Goal: Transaction & Acquisition: Purchase product/service

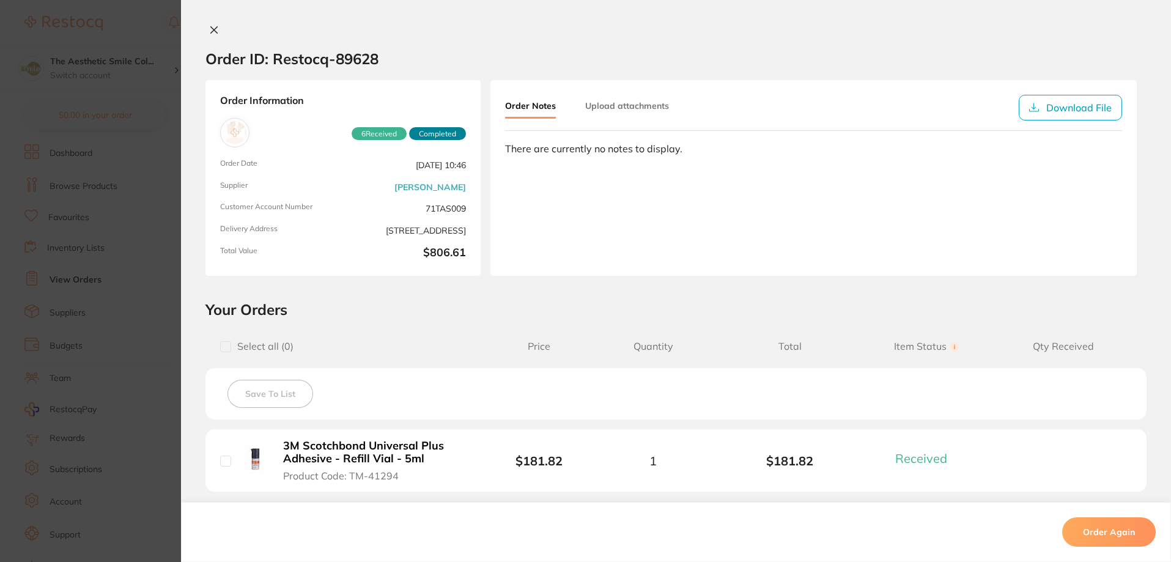
click at [211, 31] on icon at bounding box center [214, 30] width 7 height 7
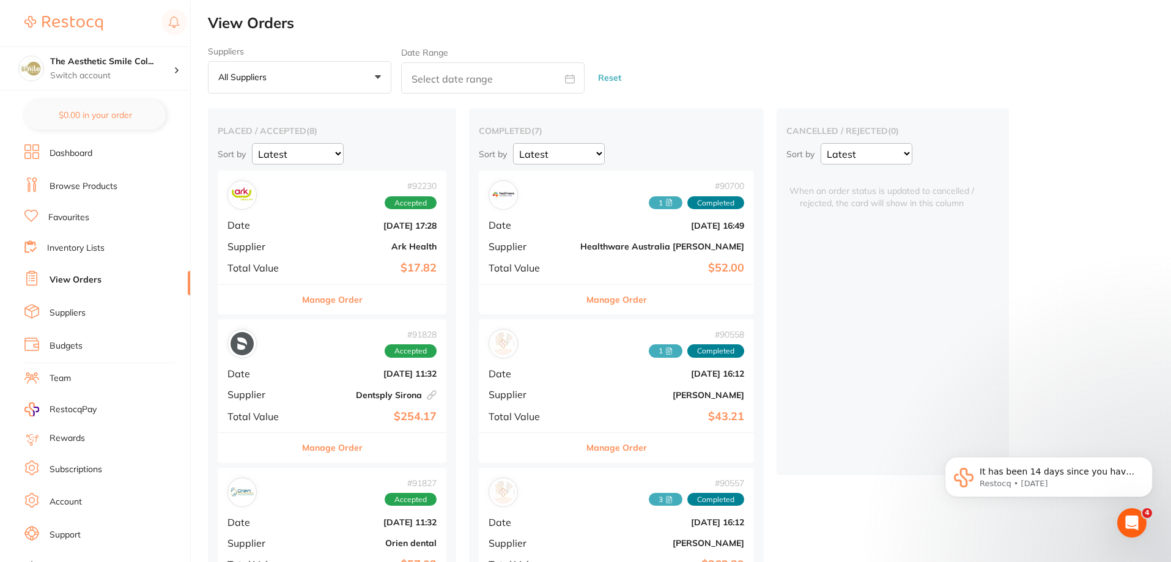
click at [76, 149] on link "Dashboard" at bounding box center [71, 153] width 43 height 12
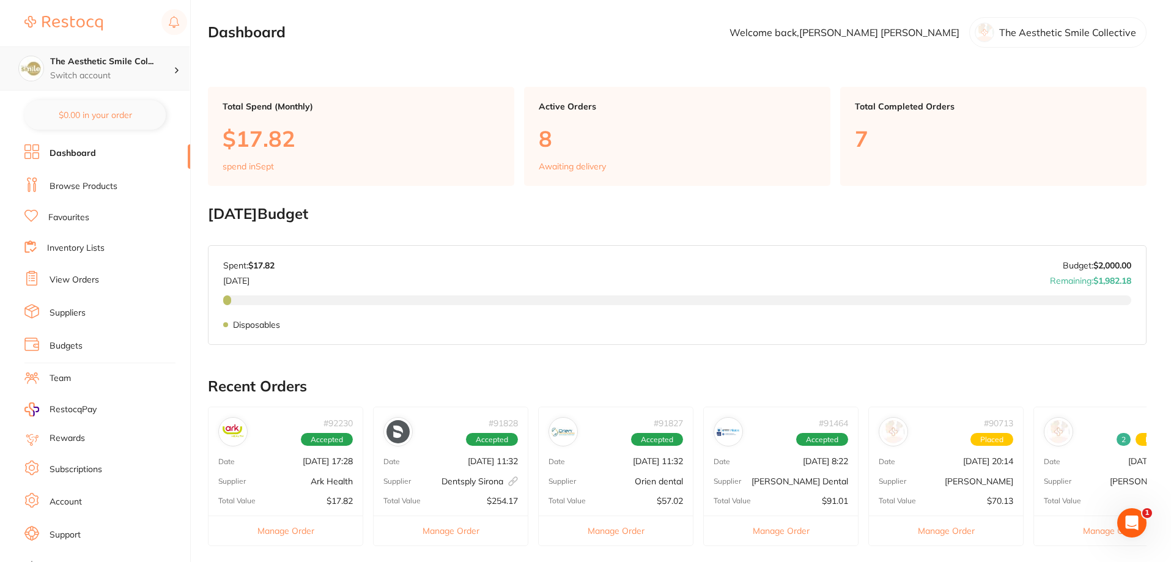
click at [134, 73] on p "Switch account" at bounding box center [111, 76] width 123 height 12
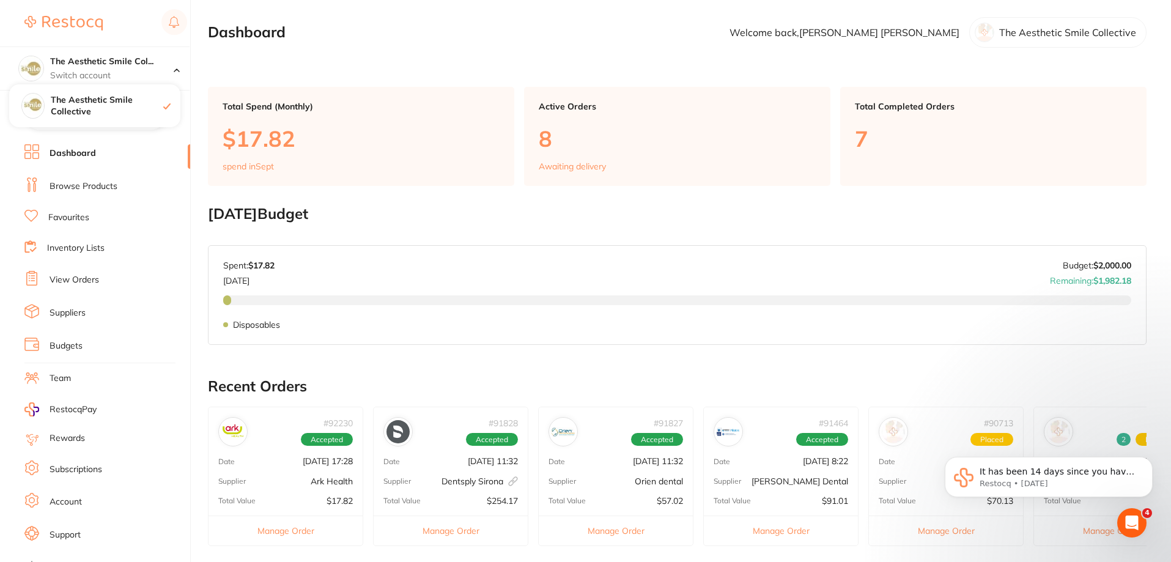
click at [136, 157] on li "Dashboard" at bounding box center [107, 153] width 166 height 18
click at [70, 155] on link "Dashboard" at bounding box center [73, 153] width 46 height 12
click at [73, 185] on link "Browse Products" at bounding box center [84, 186] width 68 height 12
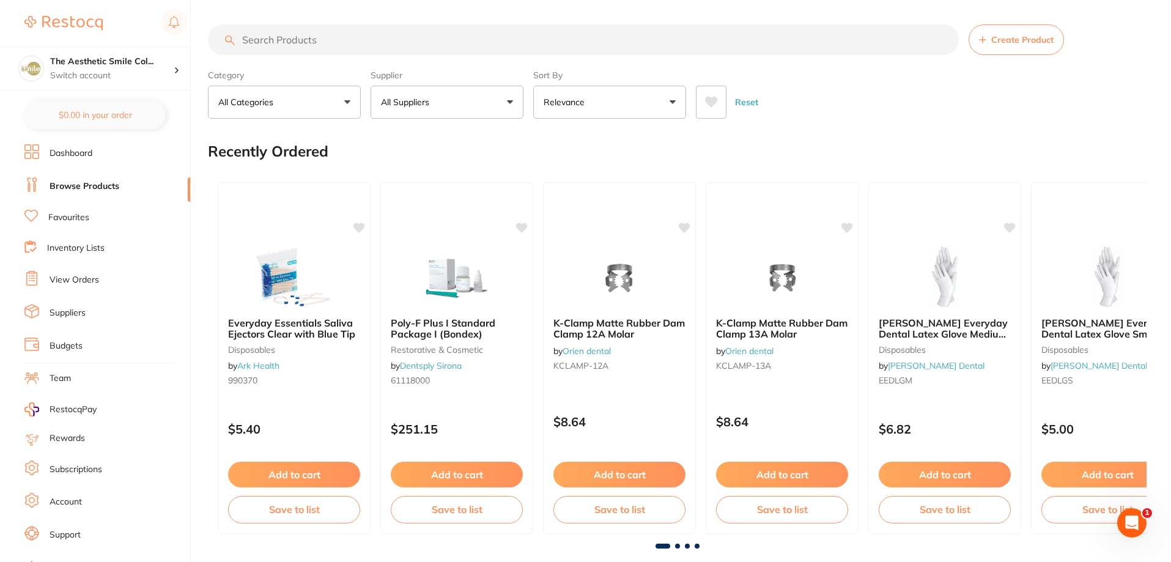
click at [306, 42] on input "search" at bounding box center [583, 39] width 751 height 31
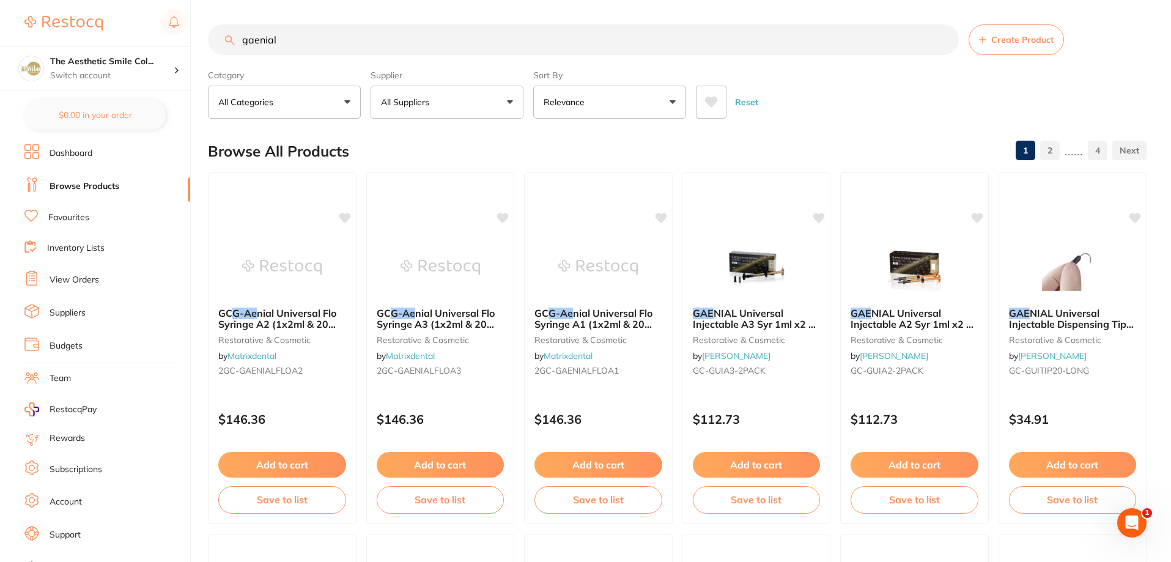
type input "gaenial"
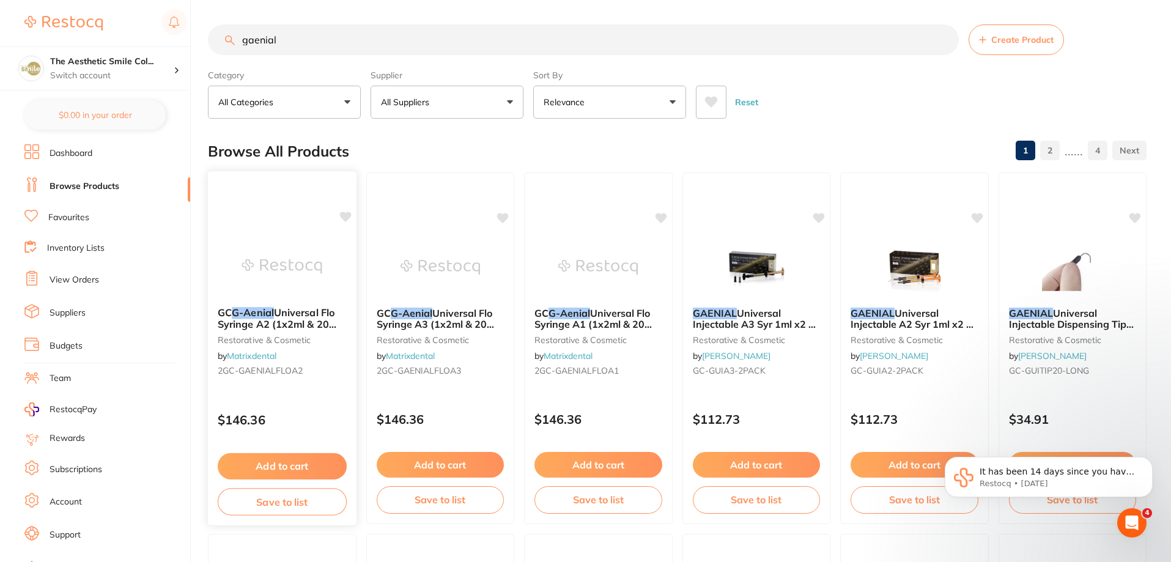
click at [306, 326] on span "Universal Flo Syringe A2 (1x2ml & 20 tips)" at bounding box center [277, 323] width 119 height 35
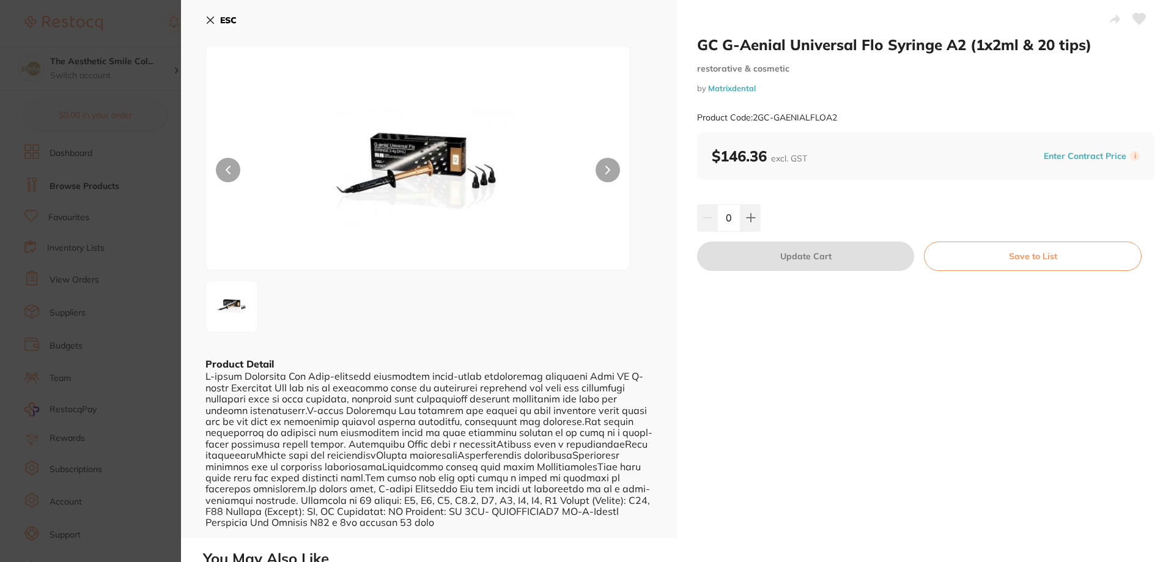
click at [210, 23] on icon at bounding box center [210, 20] width 10 height 10
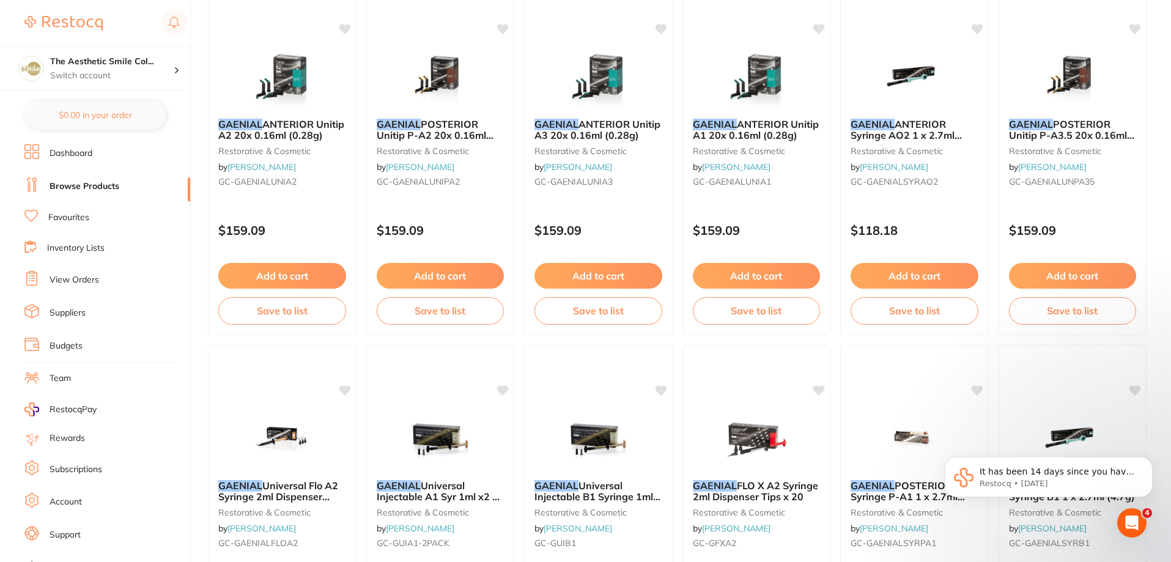
scroll to position [673, 0]
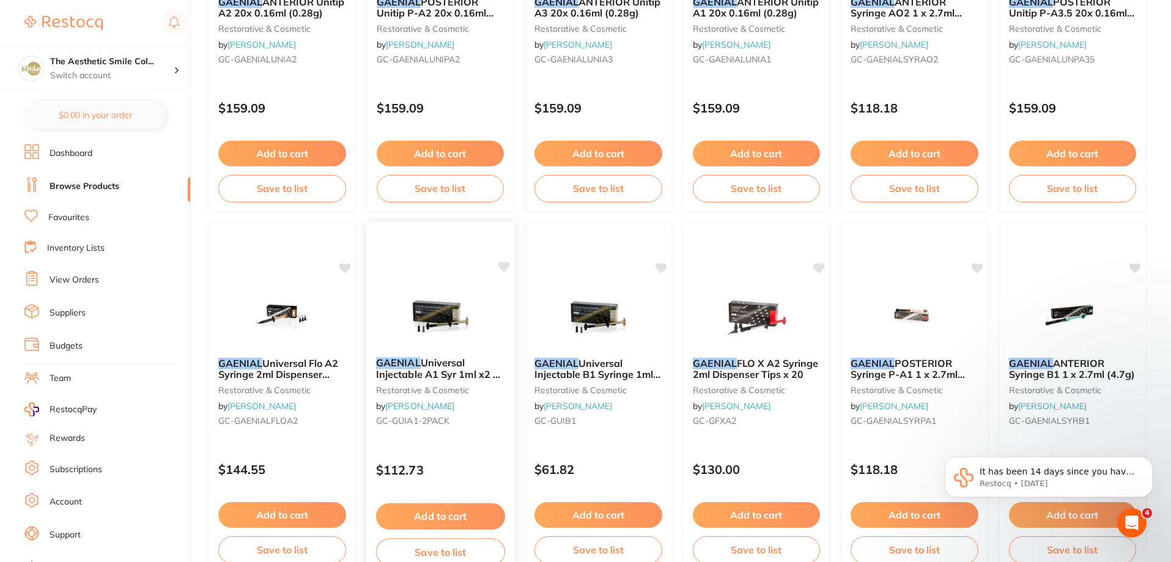
click at [468, 373] on span "Universal Injectable A1 Syr 1ml x2 & 20 Disp tips" at bounding box center [437, 373] width 124 height 35
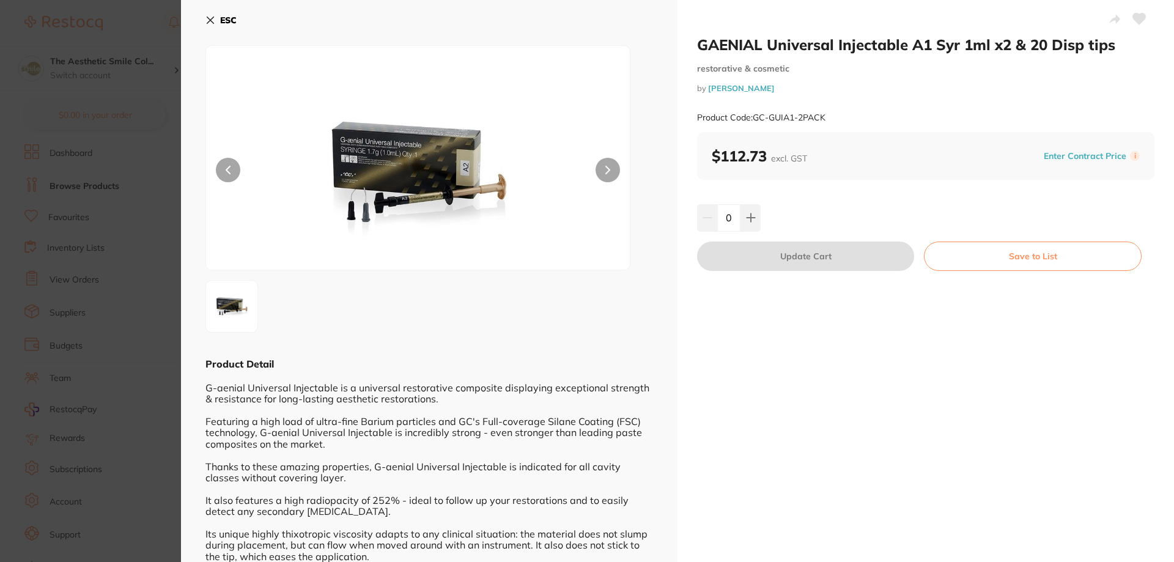
click at [234, 164] on button at bounding box center [228, 170] width 24 height 24
click at [208, 16] on icon at bounding box center [210, 20] width 10 height 10
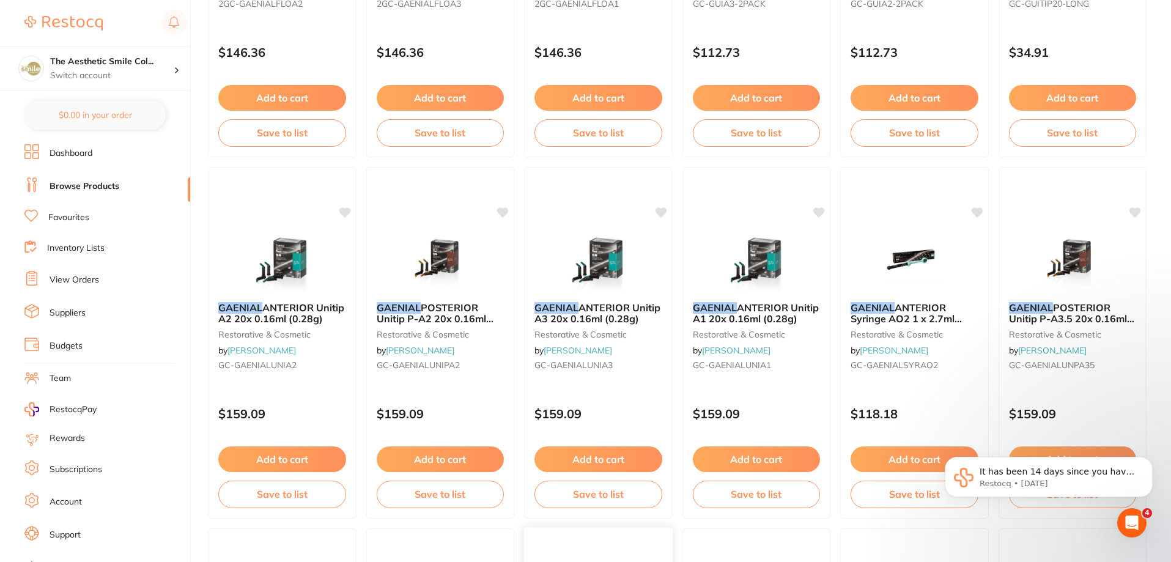
scroll to position [183, 0]
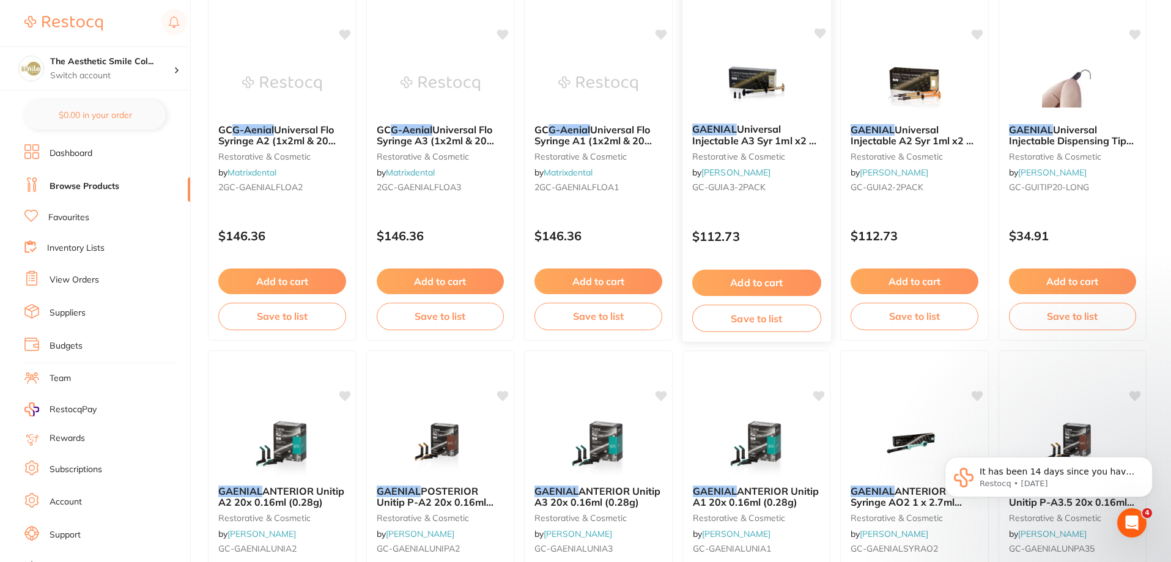
click at [736, 140] on span "Universal Injectable A3 Syr 1ml x2 & 20 Disp tips" at bounding box center [753, 140] width 124 height 35
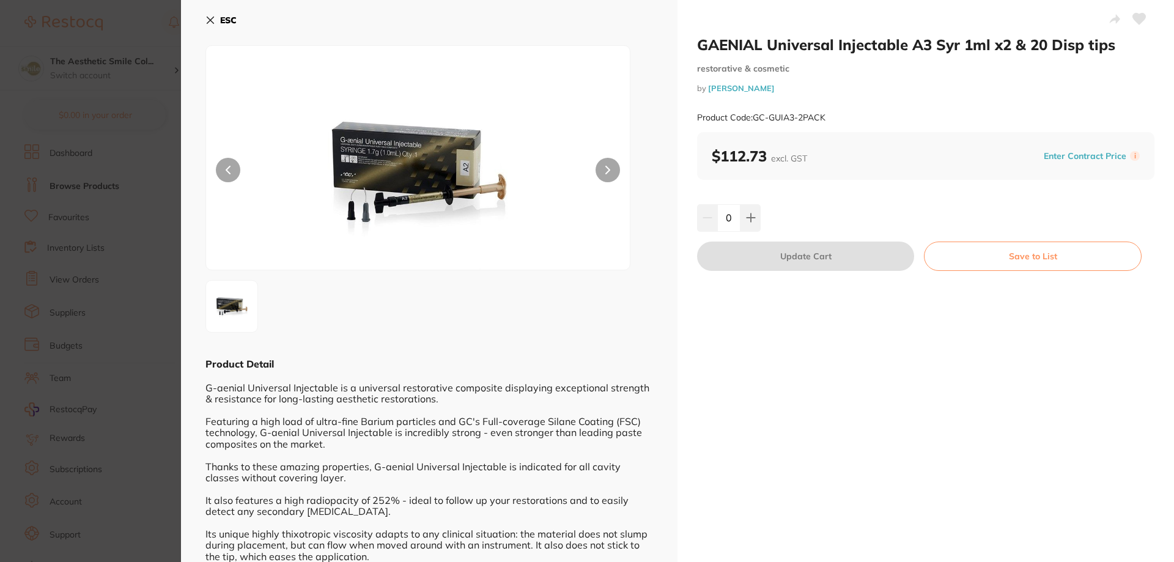
click at [212, 14] on button "ESC" at bounding box center [220, 20] width 31 height 21
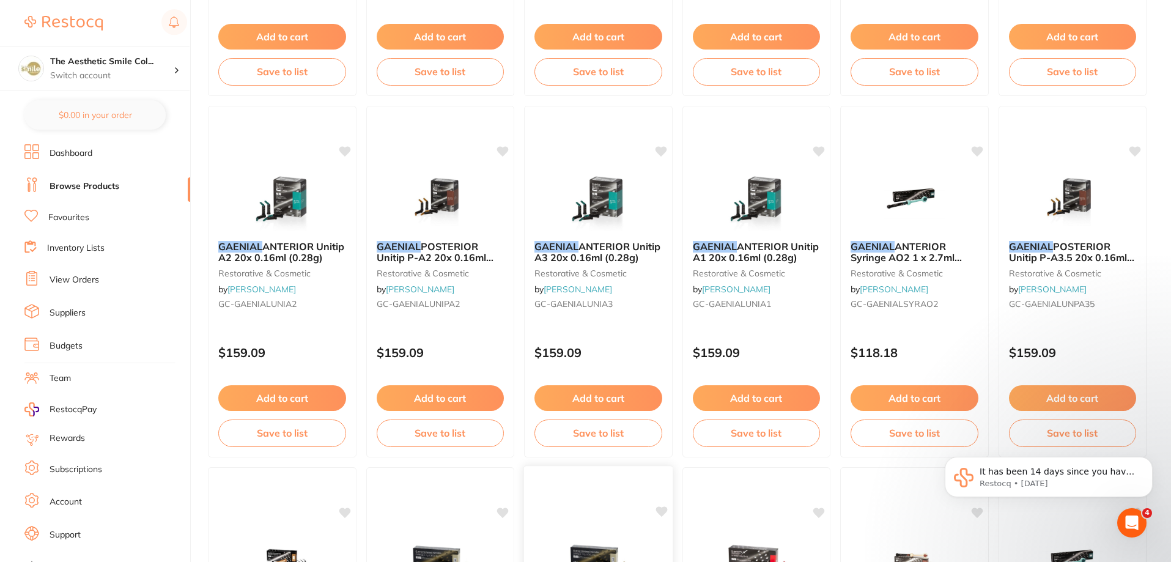
scroll to position [183, 0]
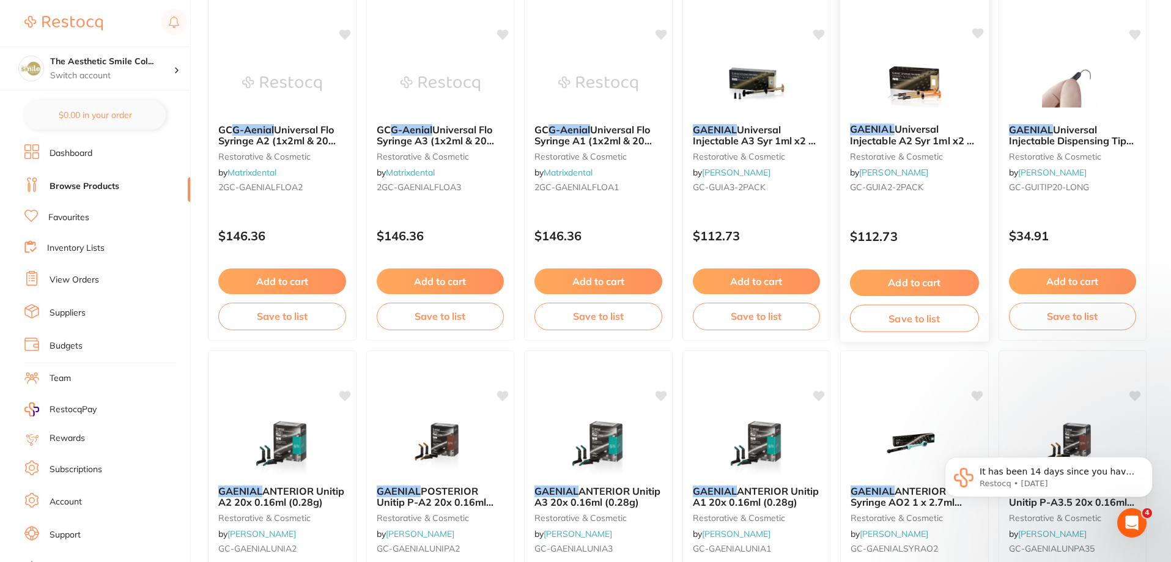
click at [929, 278] on button "Add to cart" at bounding box center [914, 283] width 129 height 26
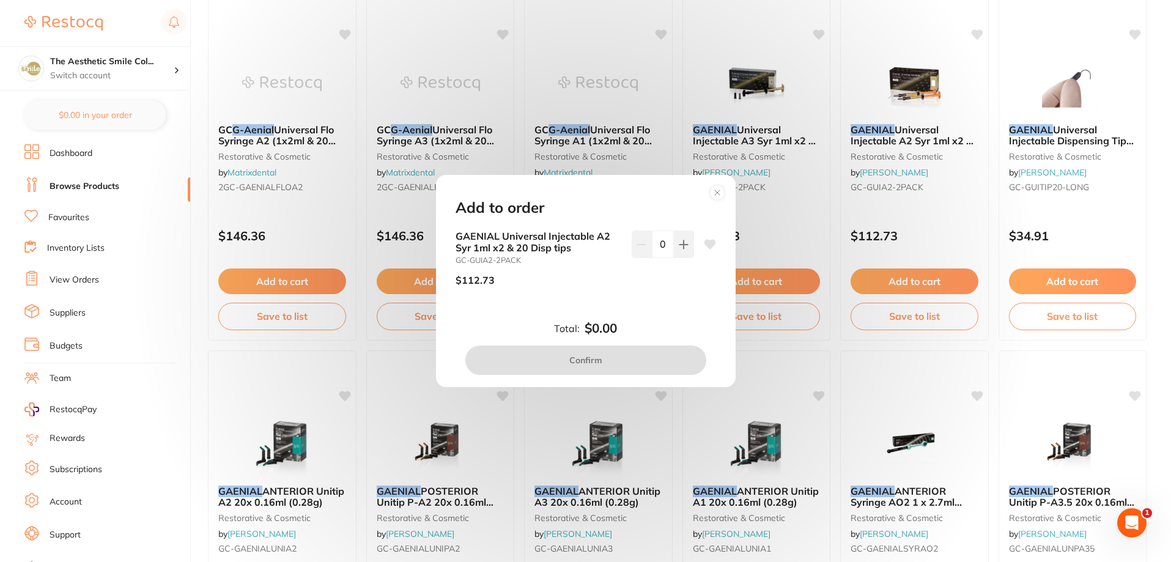
scroll to position [0, 0]
click at [679, 245] on icon at bounding box center [684, 245] width 10 height 10
type input "1"
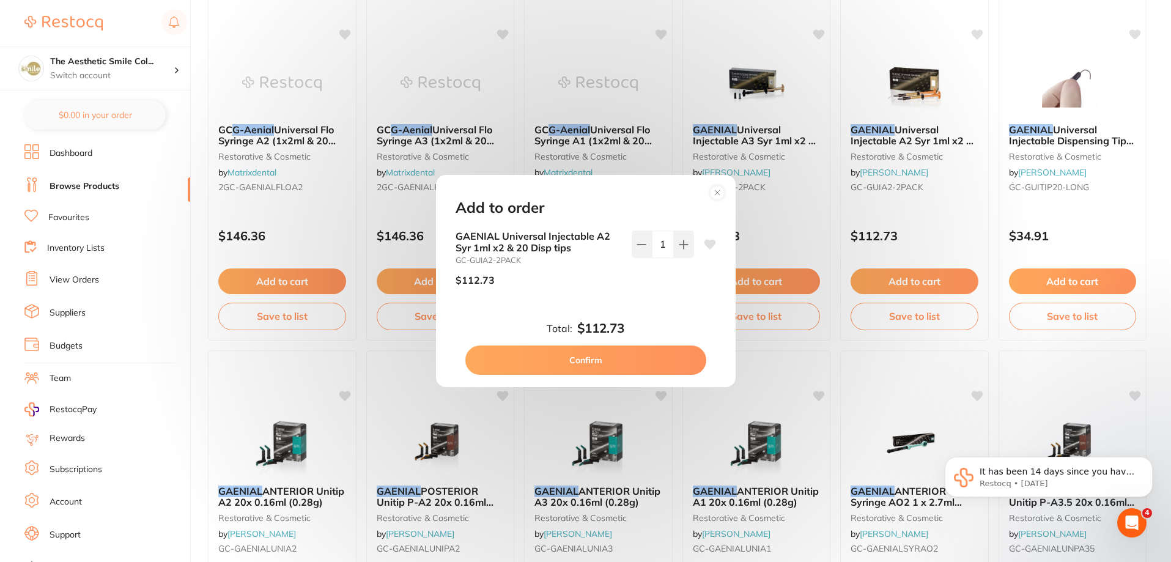
click at [655, 361] on button "Confirm" at bounding box center [585, 359] width 241 height 29
checkbox input "false"
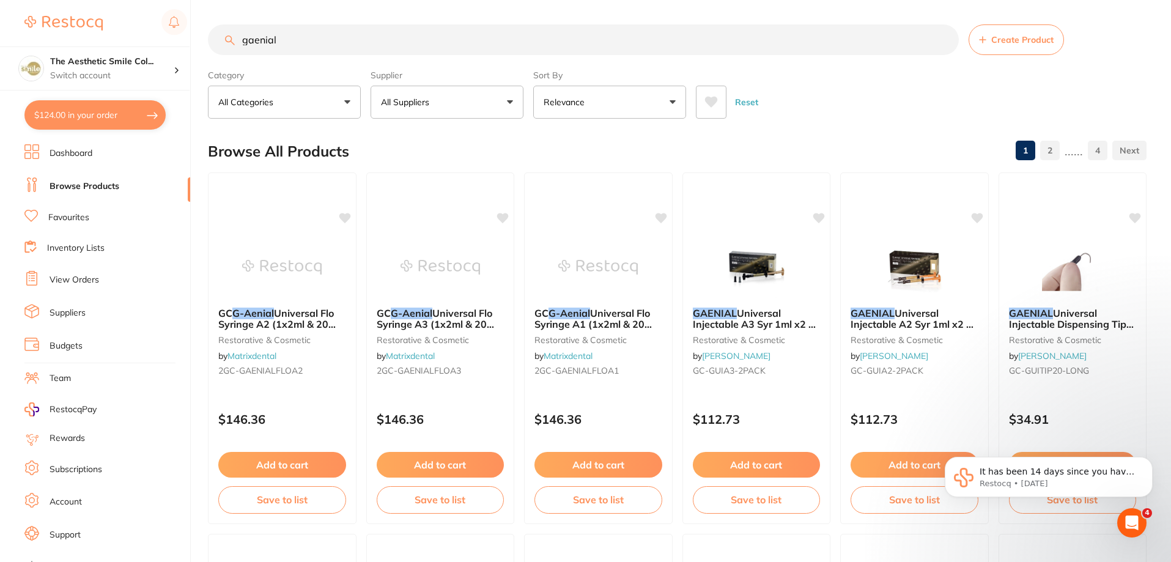
drag, startPoint x: 292, startPoint y: 37, endPoint x: 242, endPoint y: 42, distance: 50.3
click at [242, 42] on input "gaenial" at bounding box center [583, 39] width 751 height 31
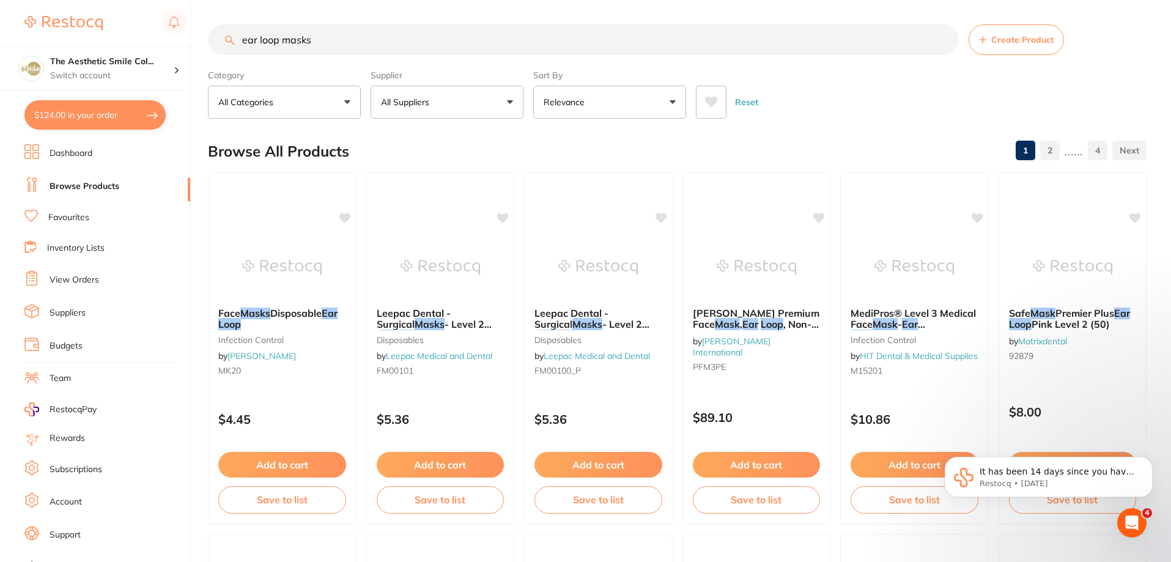
drag, startPoint x: 331, startPoint y: 38, endPoint x: 238, endPoint y: 28, distance: 92.9
click at [238, 28] on input "ear loop masks" at bounding box center [583, 39] width 751 height 31
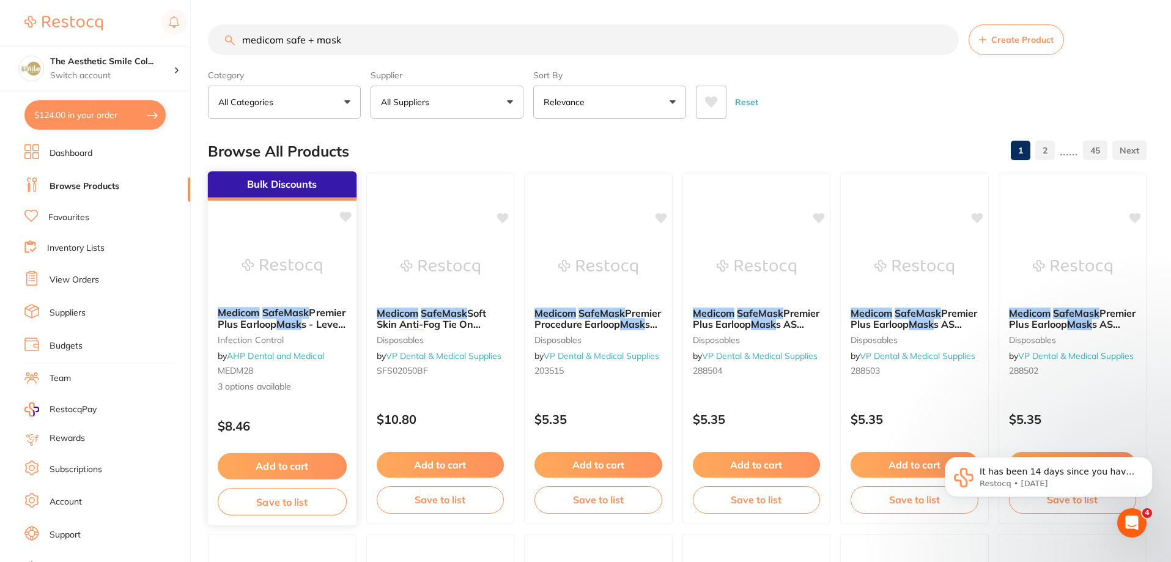
click at [279, 320] on span "Premier Plus Earloop" at bounding box center [282, 318] width 128 height 24
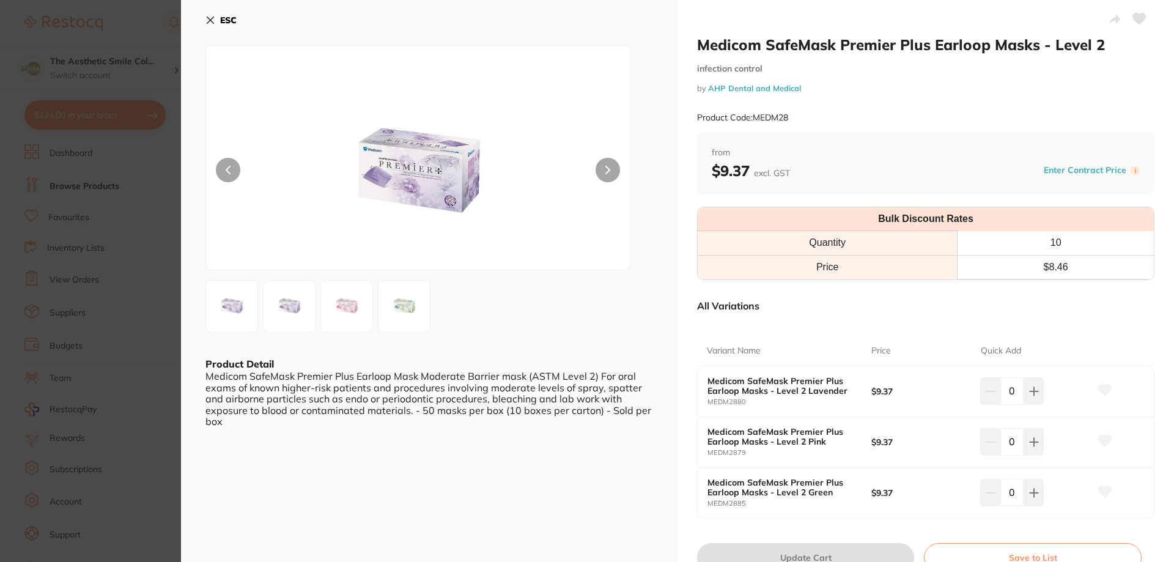
click at [218, 16] on button "ESC" at bounding box center [220, 20] width 31 height 21
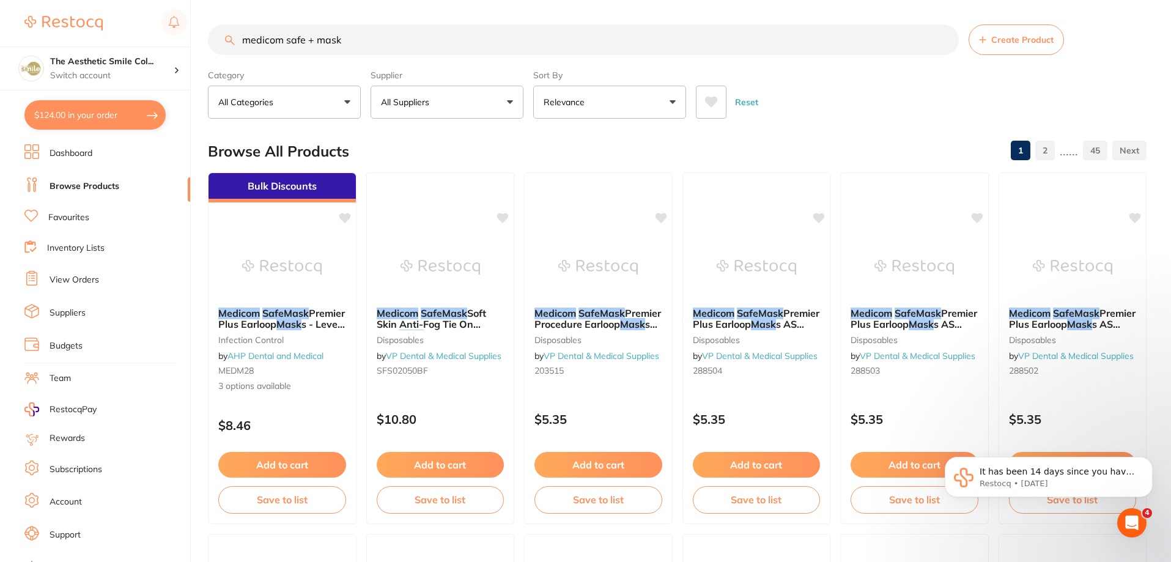
click at [358, 42] on input "medicom safe + mask" at bounding box center [583, 39] width 751 height 31
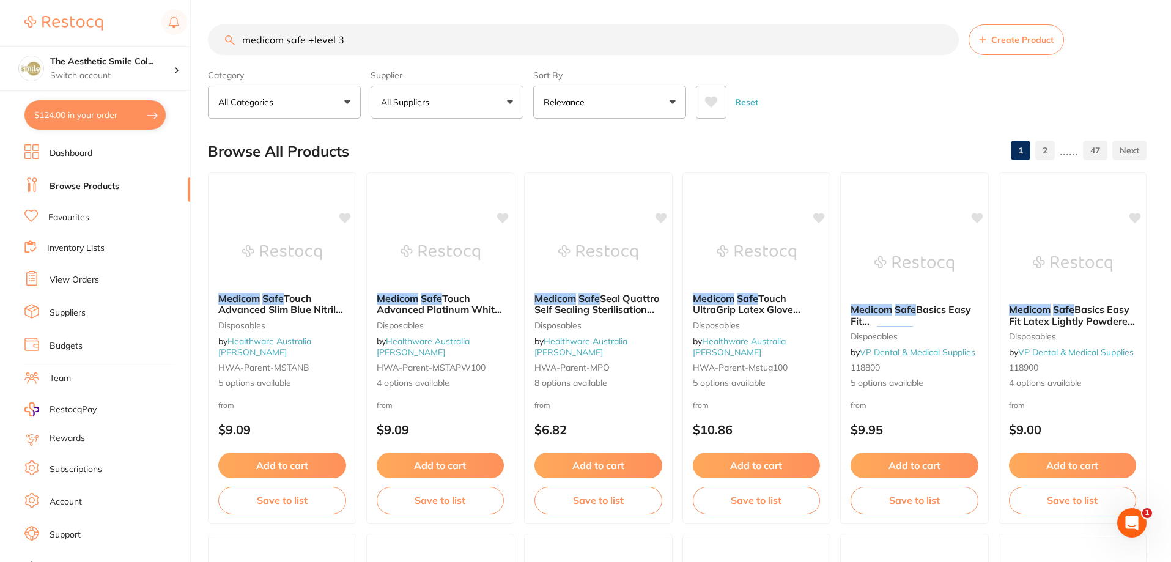
type input "medicom safe +level 3"
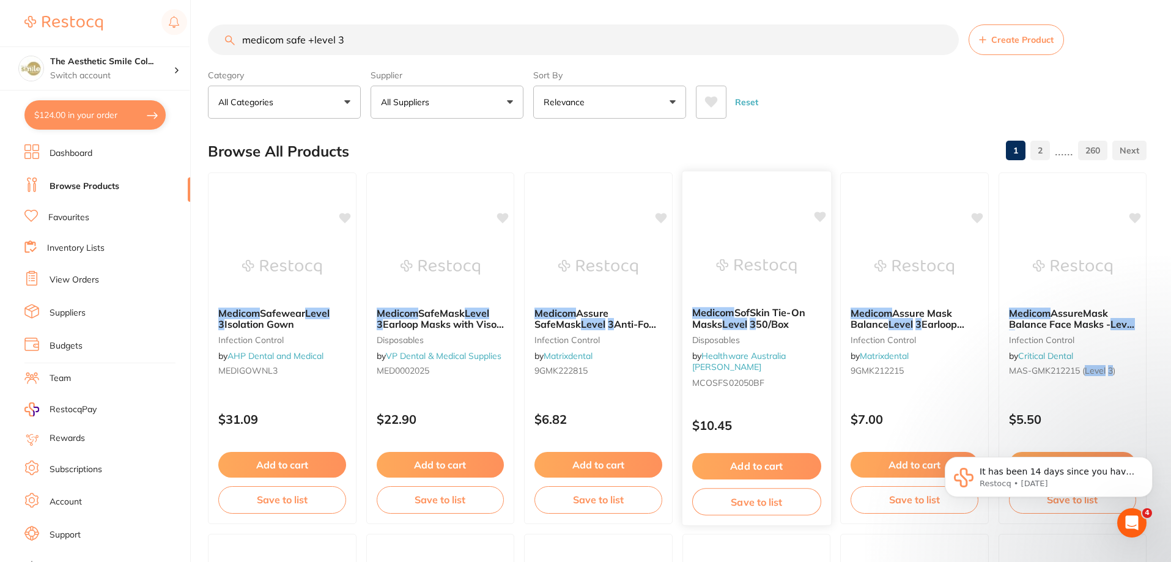
click at [779, 325] on span "50/Box" at bounding box center [772, 324] width 34 height 12
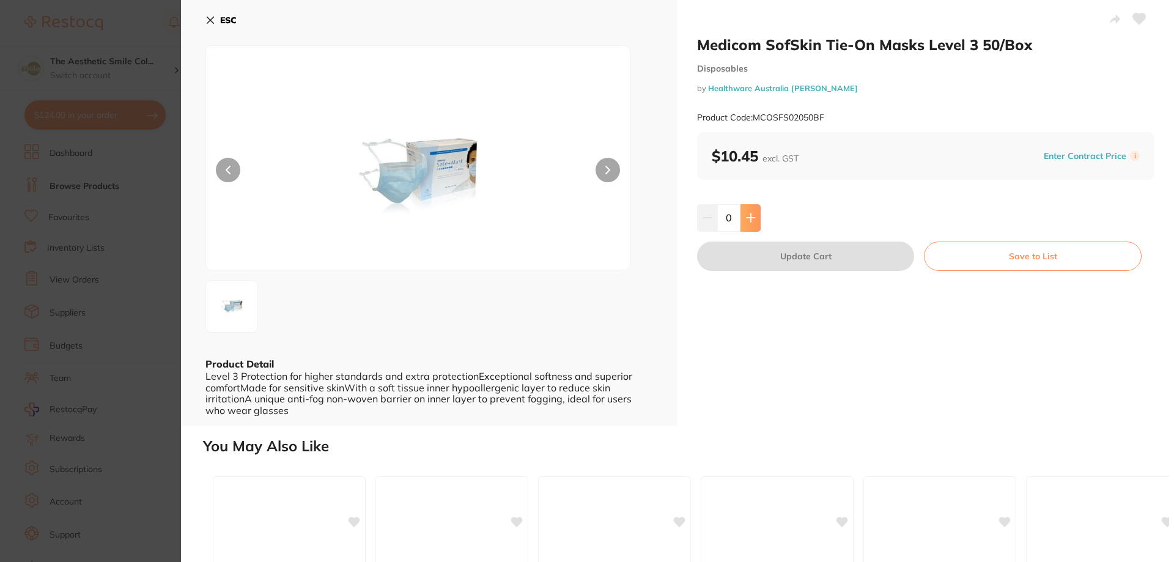
click at [743, 208] on button at bounding box center [750, 217] width 20 height 27
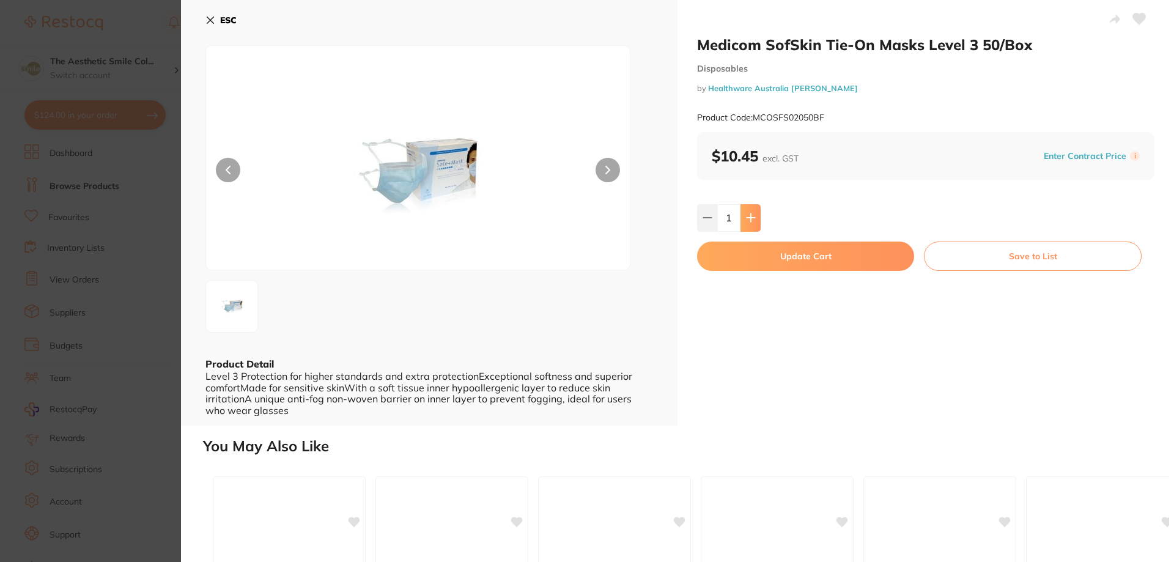
click at [754, 216] on button at bounding box center [750, 217] width 20 height 27
type input "2"
click at [777, 254] on button "Update Cart" at bounding box center [805, 255] width 217 height 29
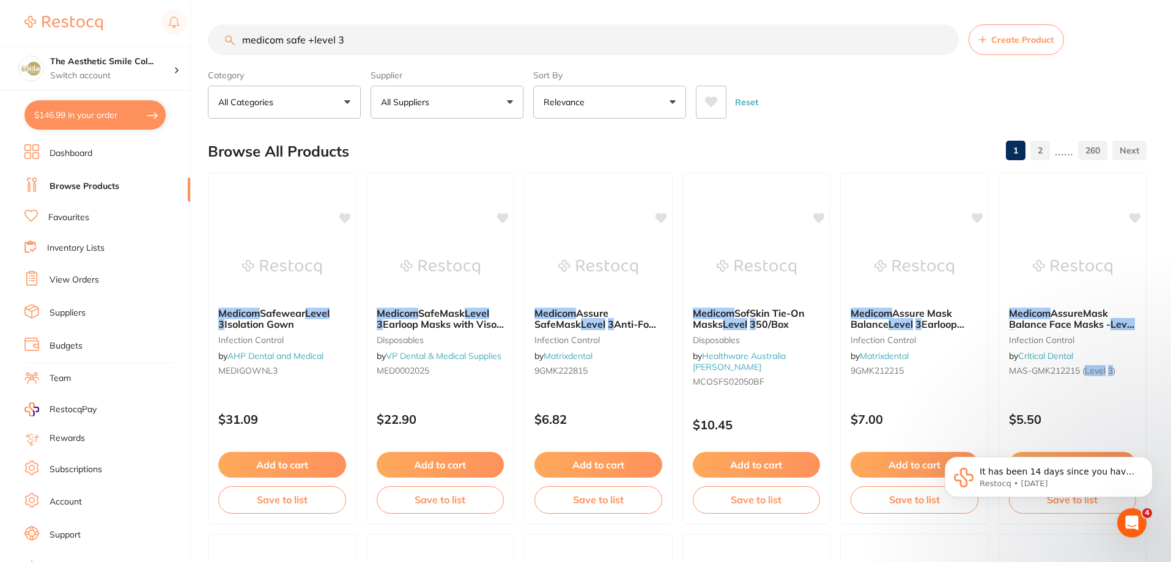
scroll to position [1, 0]
drag, startPoint x: 350, startPoint y: 49, endPoint x: 239, endPoint y: 48, distance: 110.7
click at [239, 48] on input "medicom safe +level 3" at bounding box center [583, 39] width 751 height 31
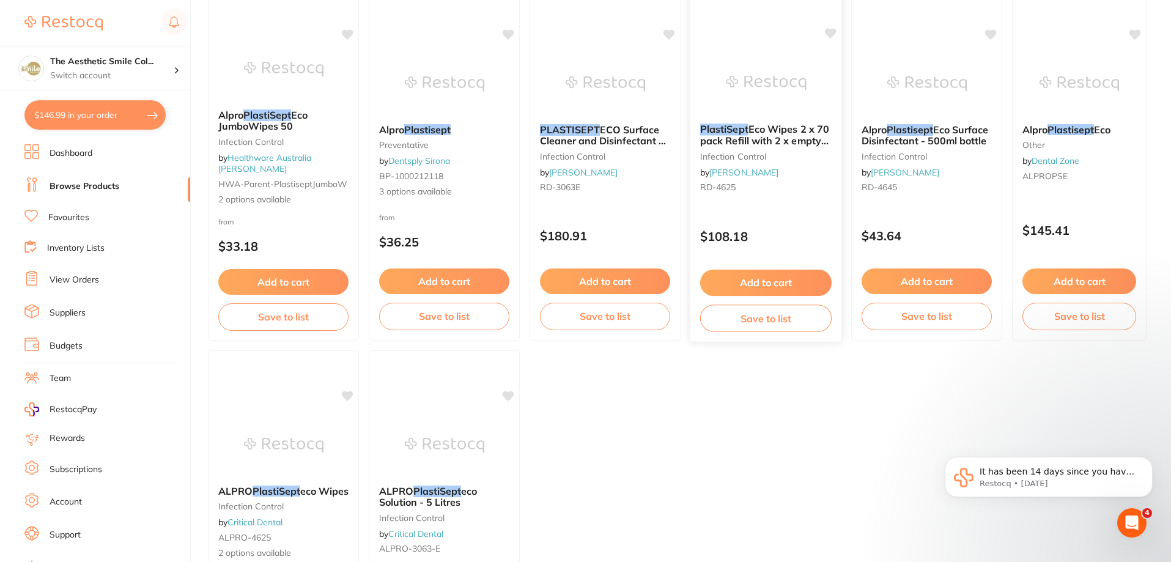
scroll to position [245, 0]
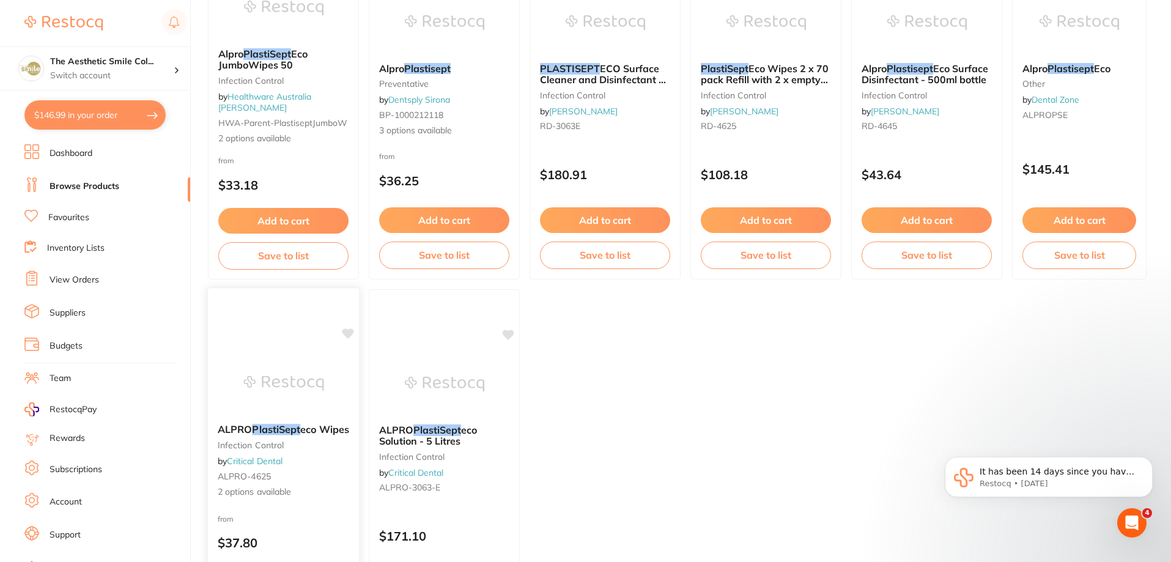
type input "plastisept"
click at [311, 424] on span "eco Wipes" at bounding box center [324, 429] width 49 height 12
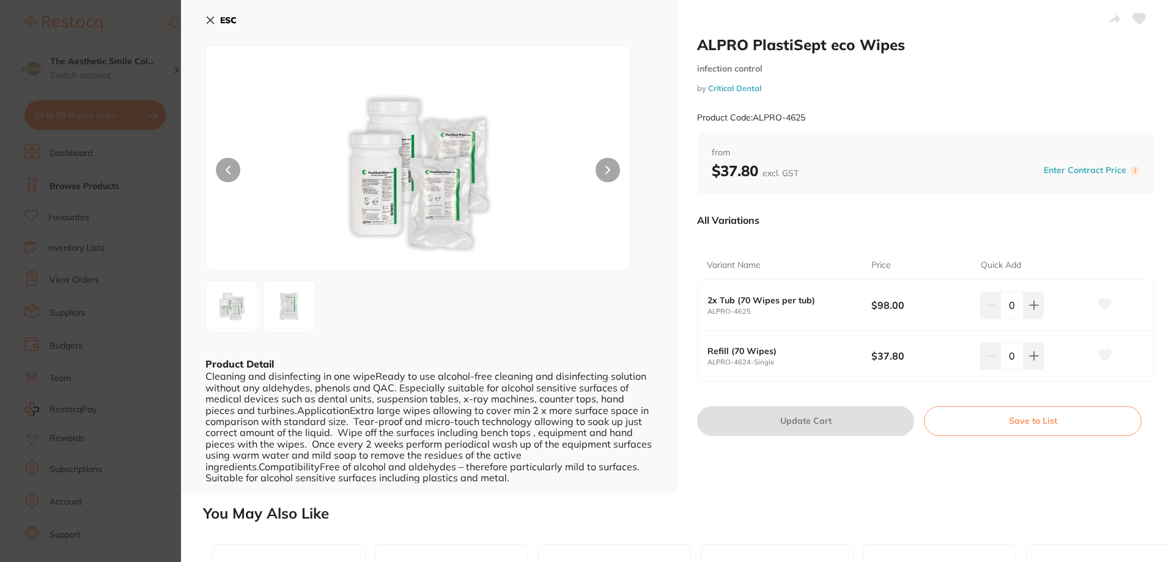
click at [218, 17] on button "ESC" at bounding box center [220, 20] width 31 height 21
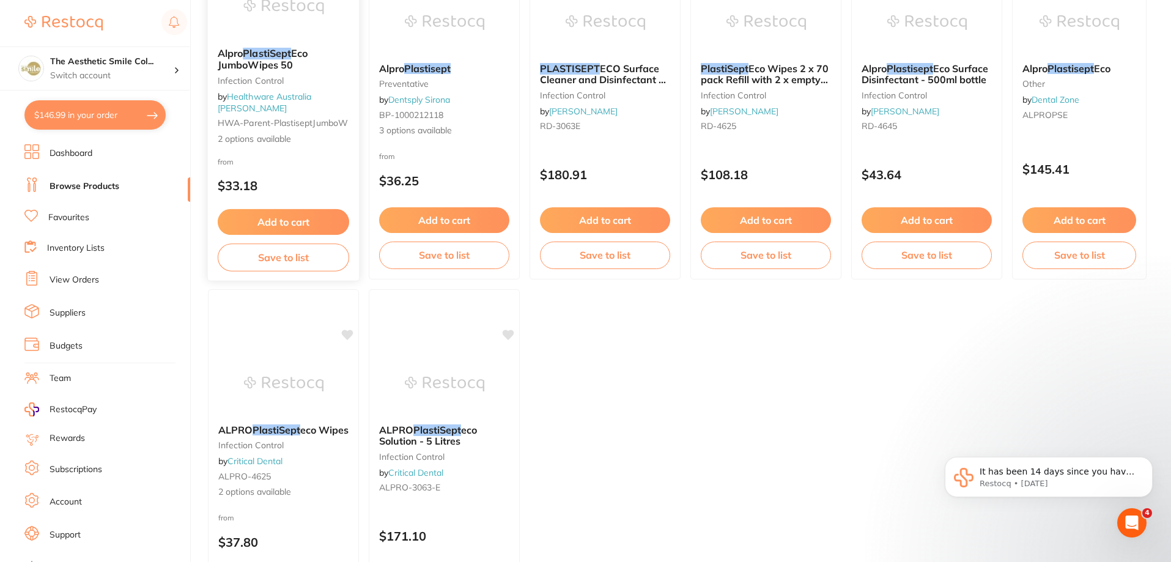
scroll to position [61, 0]
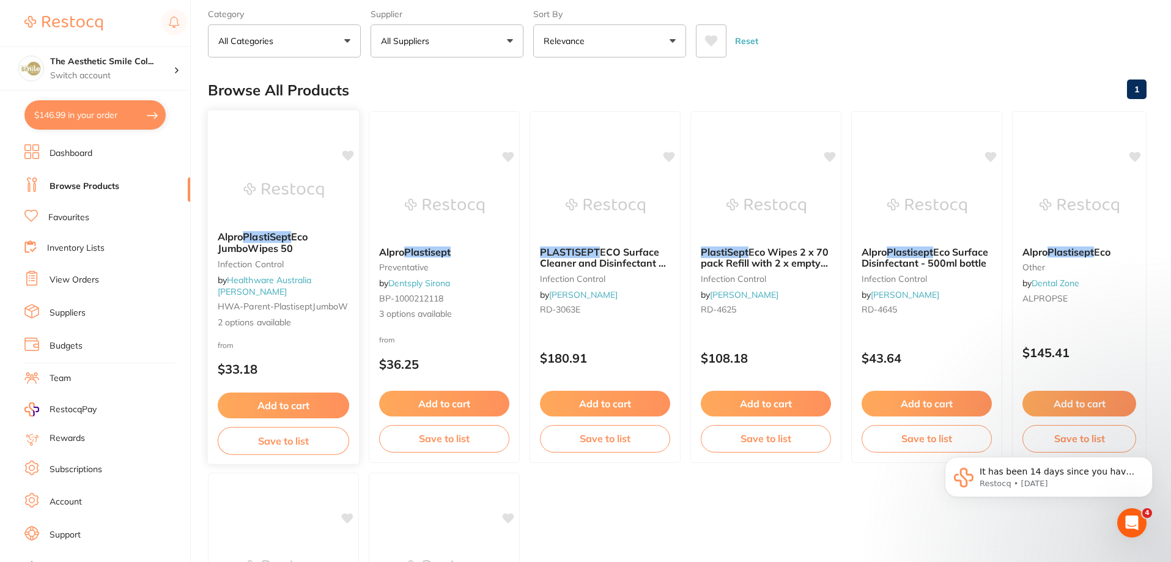
click at [304, 269] on div "Alpro PlastiSept Eco JumboWipes 50 Infection Control by Healthware Australia [P…" at bounding box center [283, 279] width 151 height 117
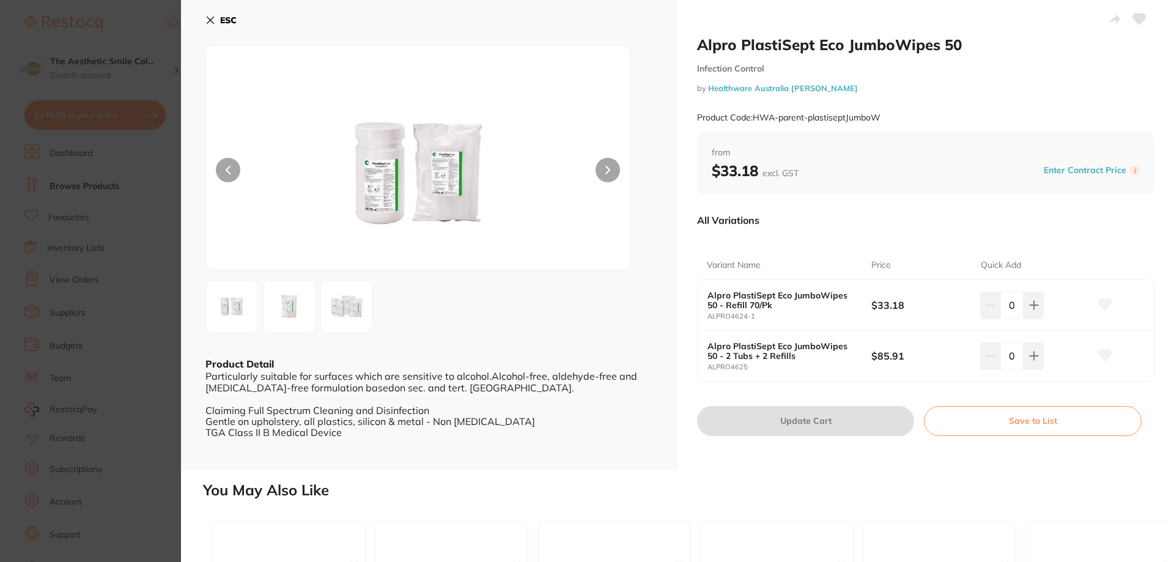
drag, startPoint x: 1014, startPoint y: 303, endPoint x: 1006, endPoint y: 303, distance: 7.4
click at [1006, 303] on input "0" at bounding box center [1011, 305] width 23 height 27
type input "10"
click at [1056, 315] on div "10" at bounding box center [1034, 305] width 109 height 27
click at [828, 407] on button "Update Cart" at bounding box center [805, 420] width 217 height 29
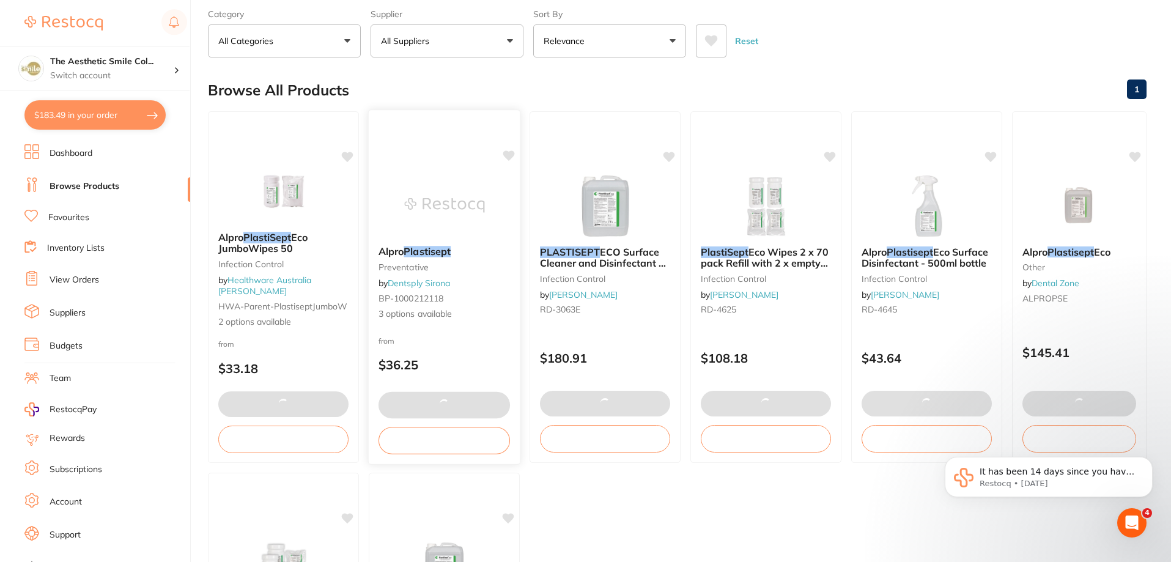
type input "10"
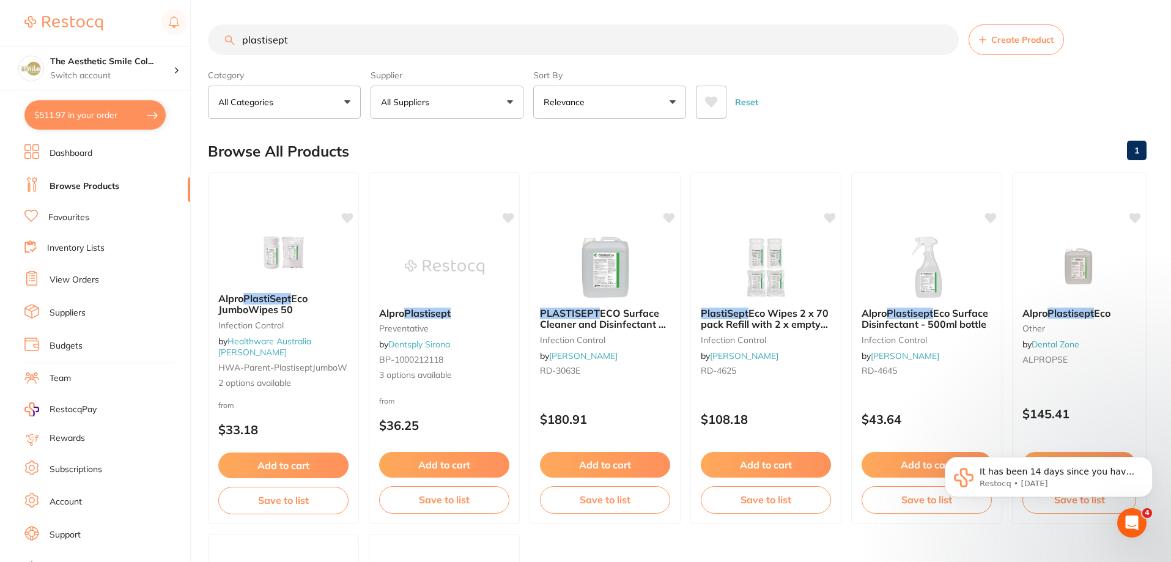
click at [50, 116] on button "$511.97 in your order" at bounding box center [94, 114] width 141 height 29
checkbox input "true"
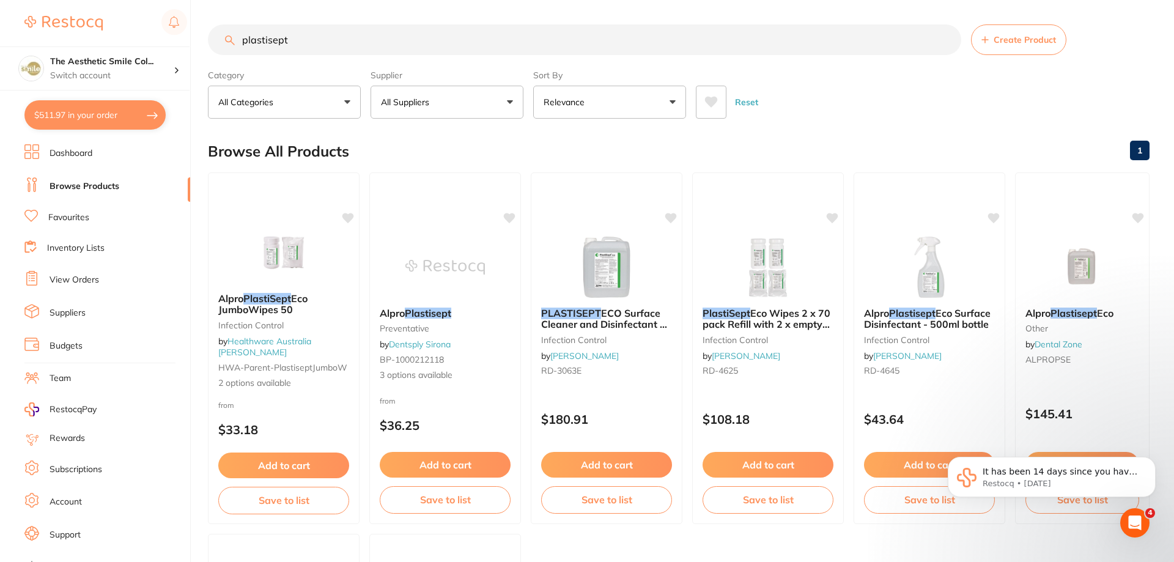
checkbox input "true"
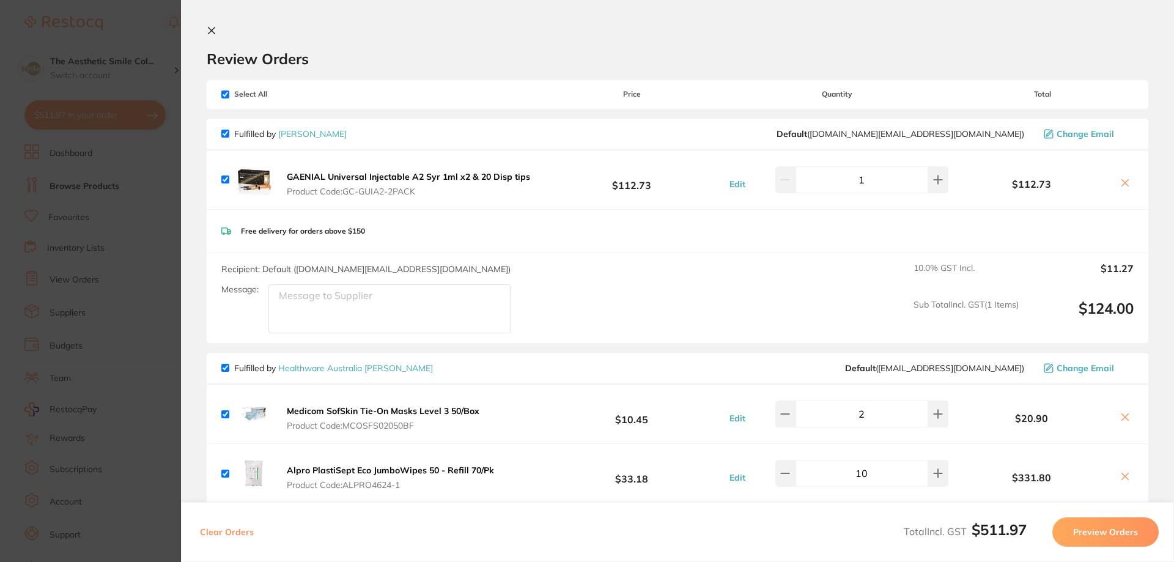
click at [1118, 534] on button "Preview Orders" at bounding box center [1105, 531] width 106 height 29
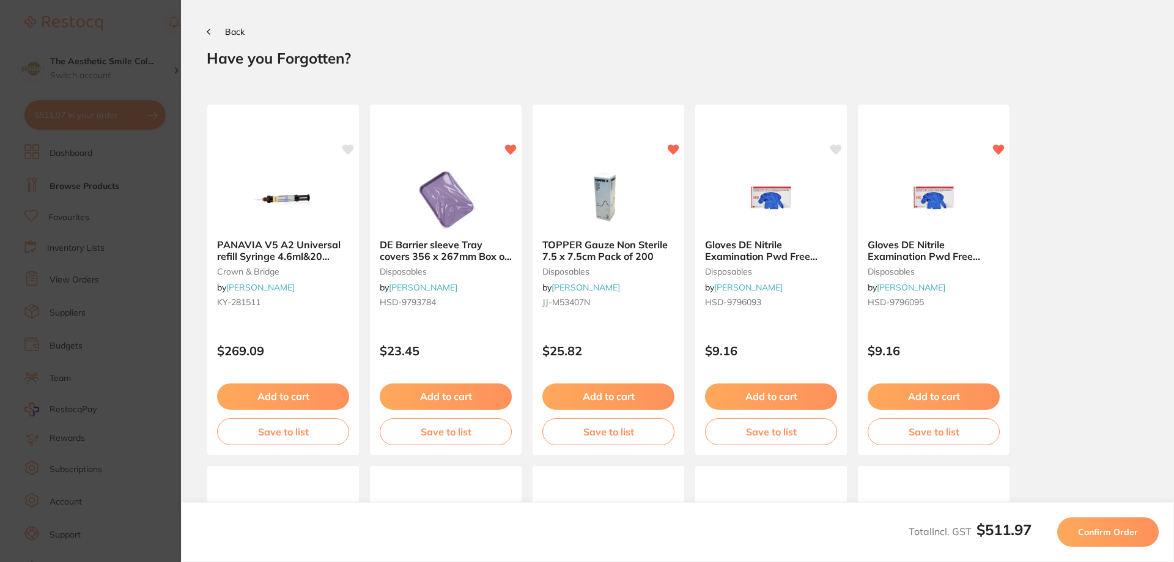
click at [1088, 528] on span "Confirm Order" at bounding box center [1108, 531] width 60 height 11
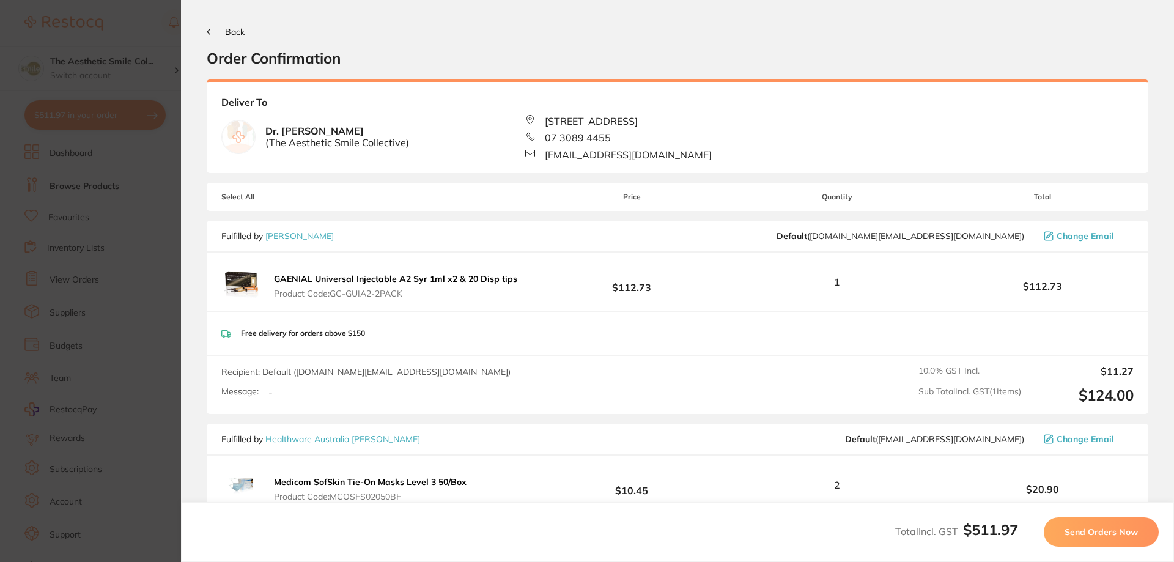
click at [1069, 529] on span "Send Orders Now" at bounding box center [1100, 531] width 73 height 11
